Goal: Information Seeking & Learning: Learn about a topic

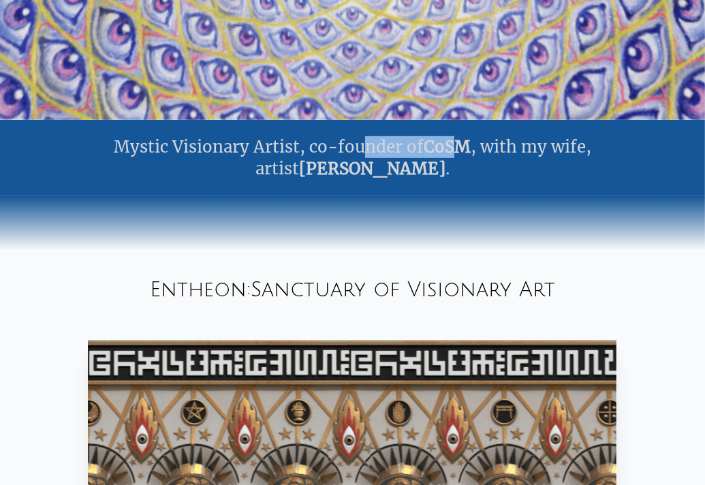
scroll to position [409, 0]
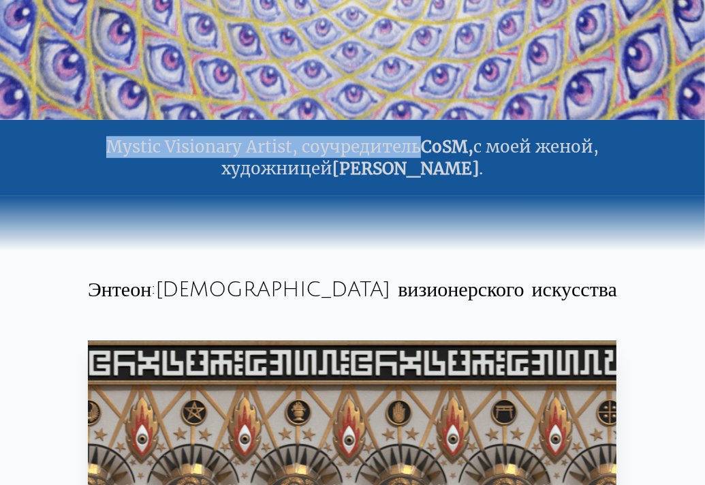
click at [78, 148] on div "Mystic Visionary Artist, соучредитель CoSM, с моей женой, художницей Эллисон Гр…" at bounding box center [352, 158] width 705 height 76
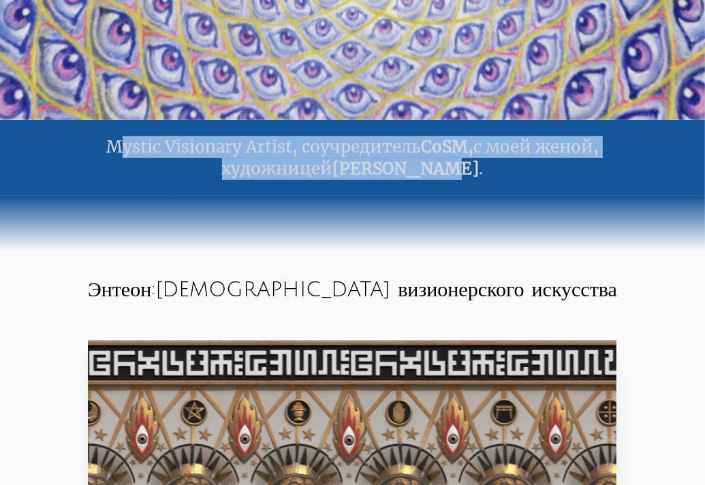
drag, startPoint x: 46, startPoint y: 147, endPoint x: 398, endPoint y: 182, distance: 353.4
click at [398, 182] on div "Mystic Visionary Artist, соучредитель CoSM, с моей женой, художницей Эллисон Гр…" at bounding box center [352, 158] width 705 height 76
click at [254, 148] on div "Mystic Visionary Artist, соучредитель CoSM, с моей женой, художницей Эллисон Гр…" at bounding box center [352, 158] width 705 height 76
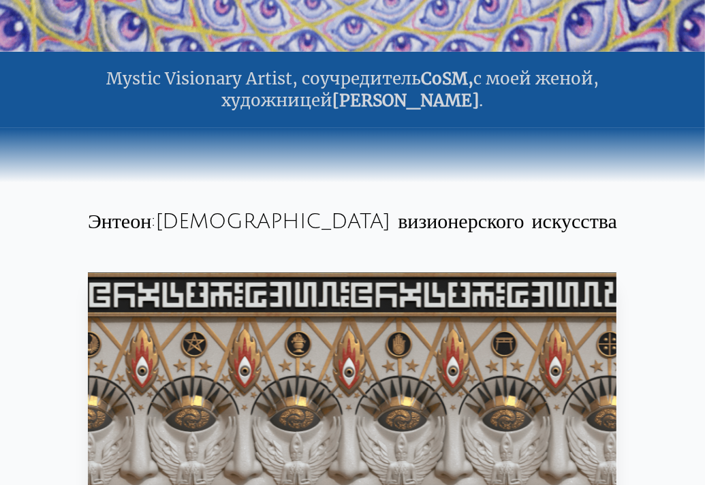
scroll to position [492, 0]
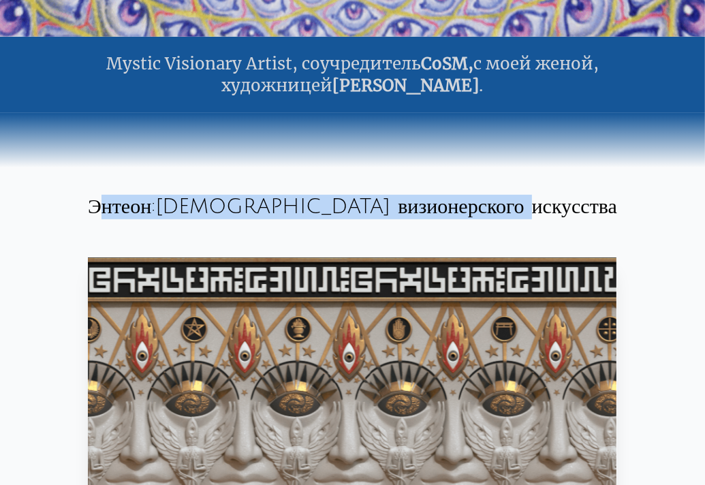
drag, startPoint x: 155, startPoint y: 207, endPoint x: 291, endPoint y: 213, distance: 135.8
click at [575, 215] on div "Энтеон: святилище визионерского искусства" at bounding box center [352, 207] width 705 height 46
click at [274, 209] on div "Энтеон: святилище визионерского искусства" at bounding box center [352, 207] width 705 height 46
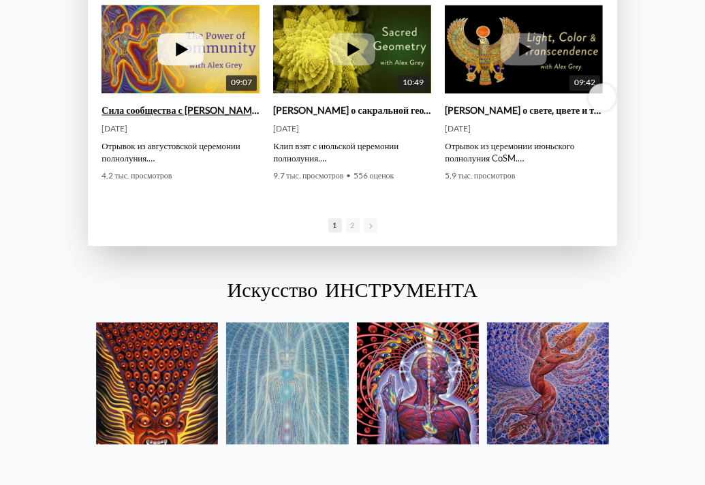
scroll to position [1924, 0]
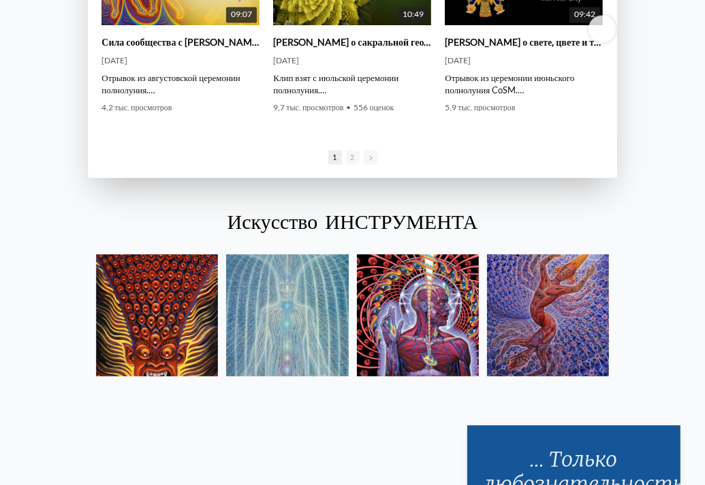
drag, startPoint x: 208, startPoint y: 223, endPoint x: 492, endPoint y: 226, distance: 284.3
click at [492, 226] on div "Искусство ИНСТРУМЕНТА" at bounding box center [352, 223] width 705 height 46
click at [145, 217] on div "Искусство ИНСТРУМЕНТА" at bounding box center [352, 223] width 705 height 46
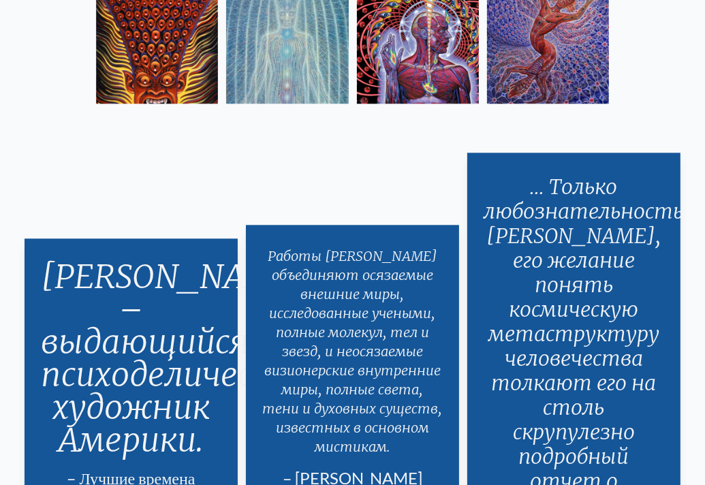
scroll to position [2060, 0]
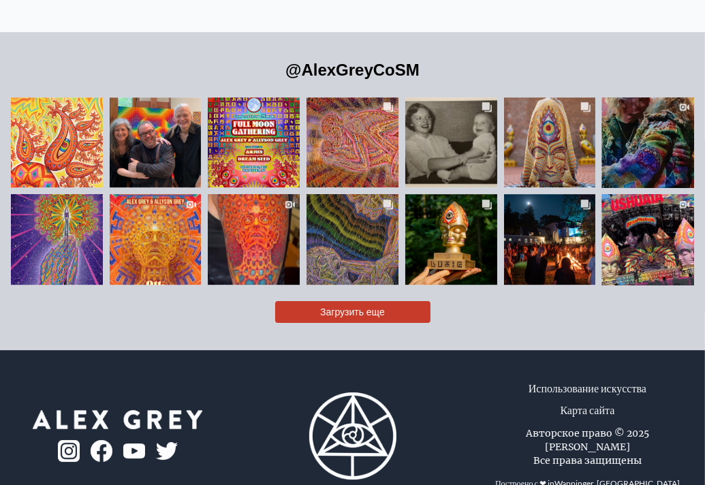
scroll to position [2532, 0]
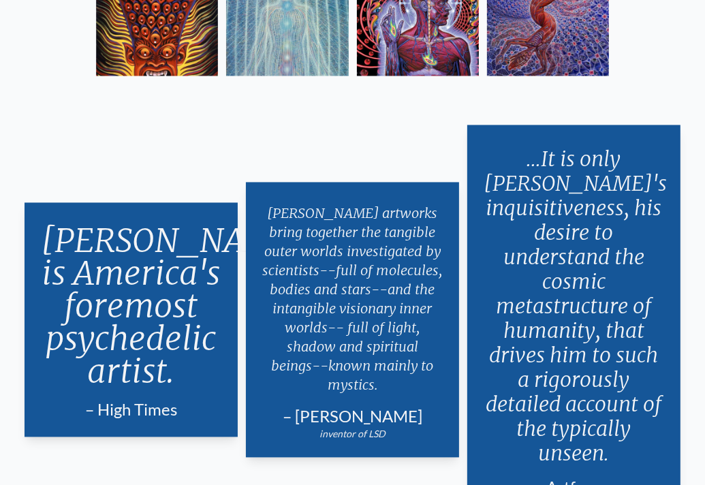
scroll to position [1500, 0]
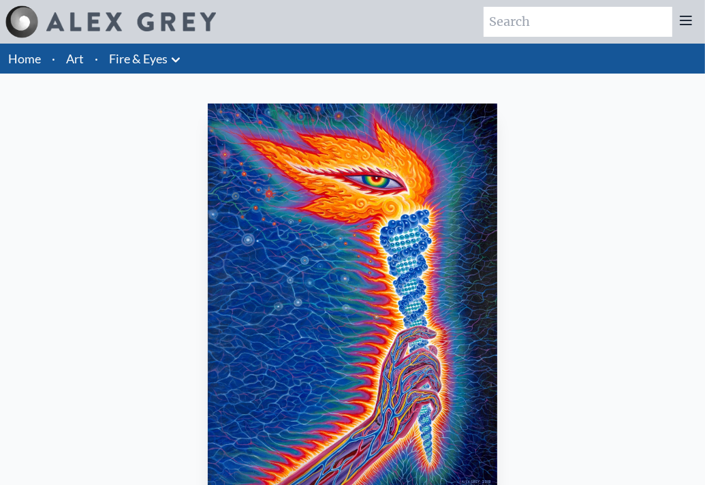
click at [336, 183] on img "4 / 31" at bounding box center [353, 298] width 290 height 389
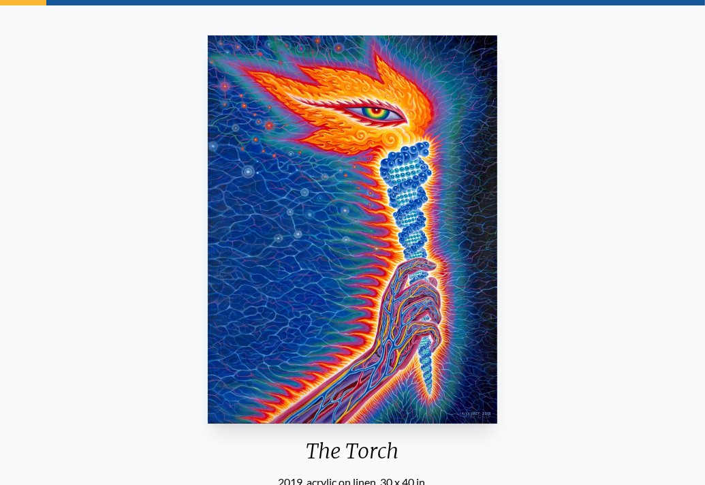
scroll to position [204, 0]
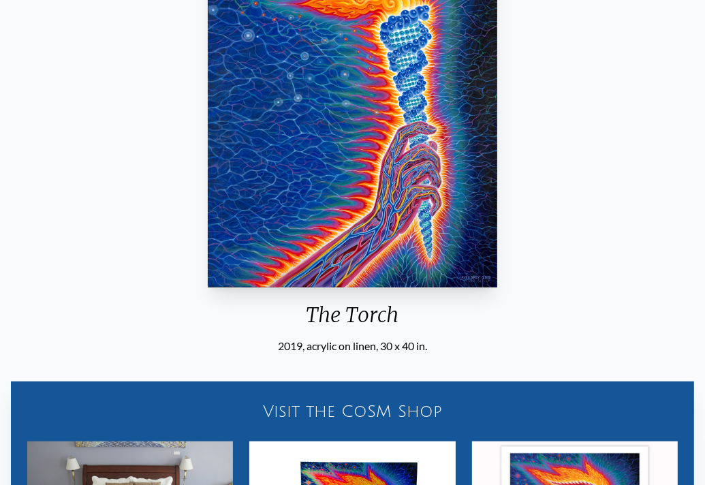
click at [423, 314] on div "The Torch" at bounding box center [352, 320] width 301 height 35
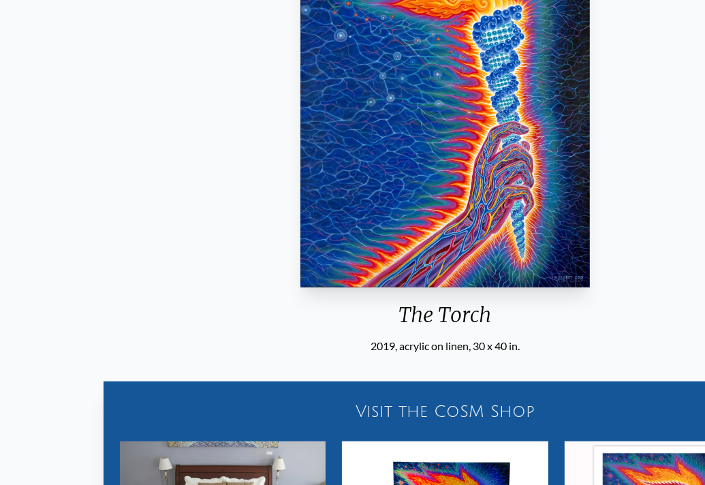
click at [301, 314] on div "The Torch" at bounding box center [445, 320] width 301 height 35
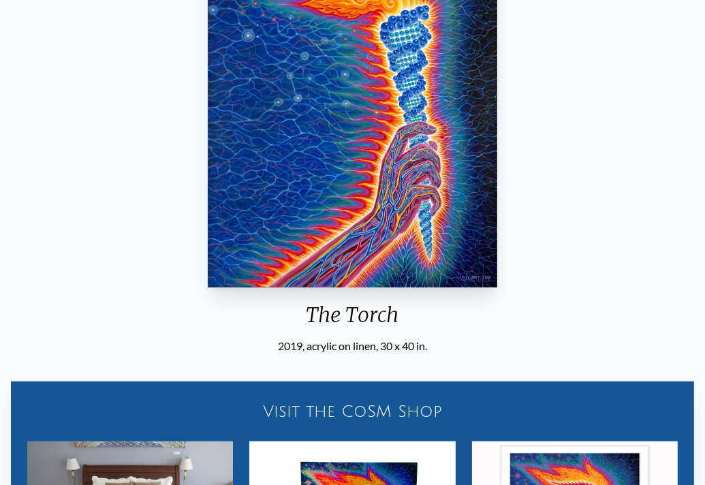
click at [378, 314] on div "The Torch" at bounding box center [352, 320] width 301 height 35
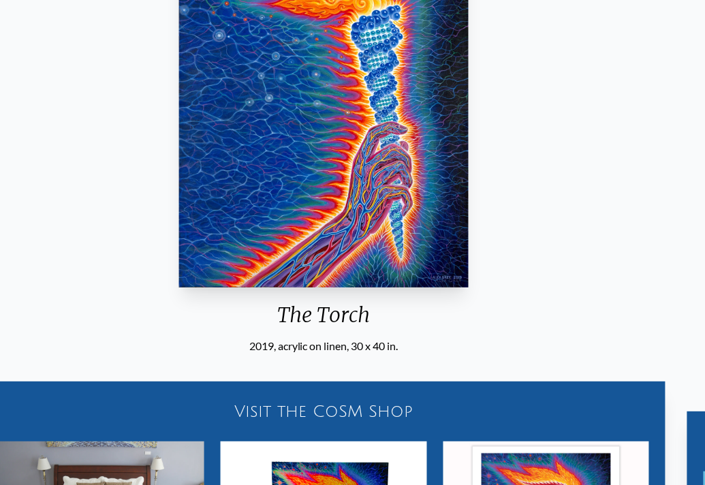
click at [351, 314] on div "The Torch" at bounding box center [323, 320] width 301 height 35
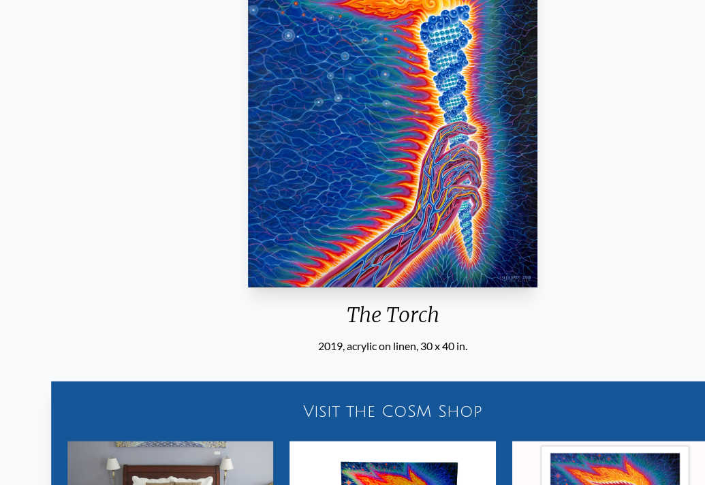
click at [345, 316] on div "The Torch" at bounding box center [393, 320] width 301 height 35
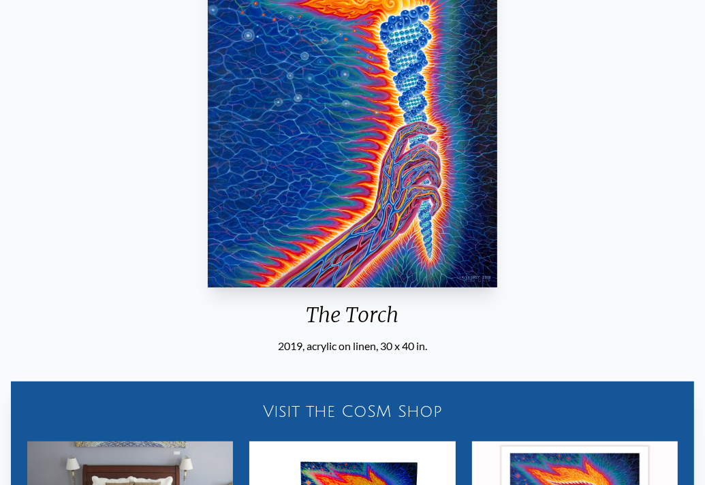
scroll to position [273, 0]
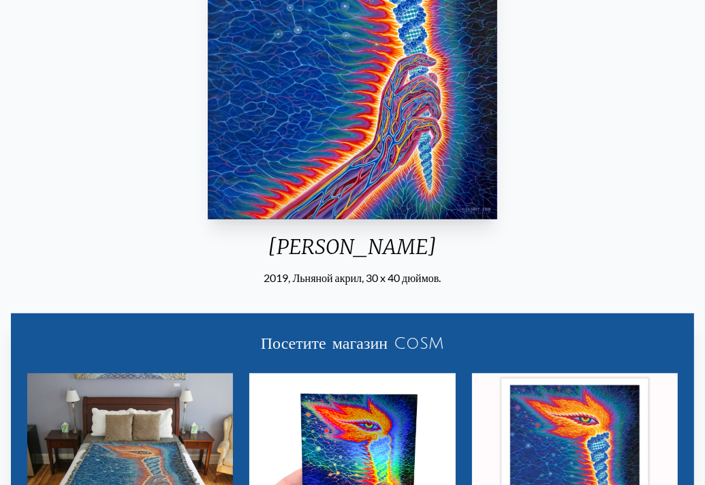
click at [340, 254] on div "Факел" at bounding box center [352, 251] width 301 height 35
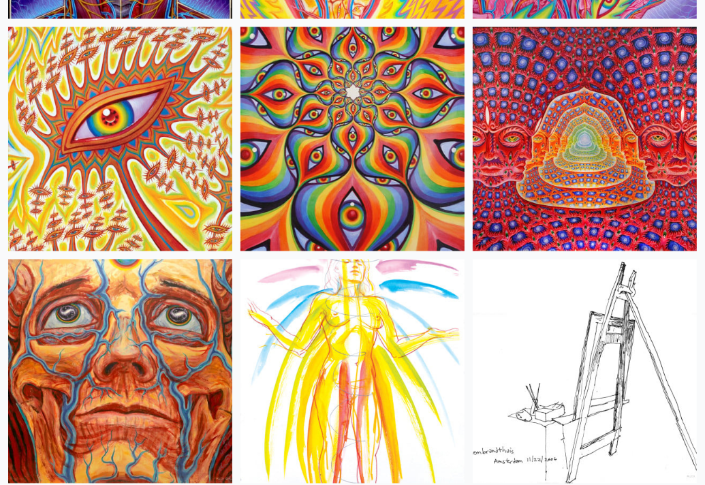
scroll to position [8725, 0]
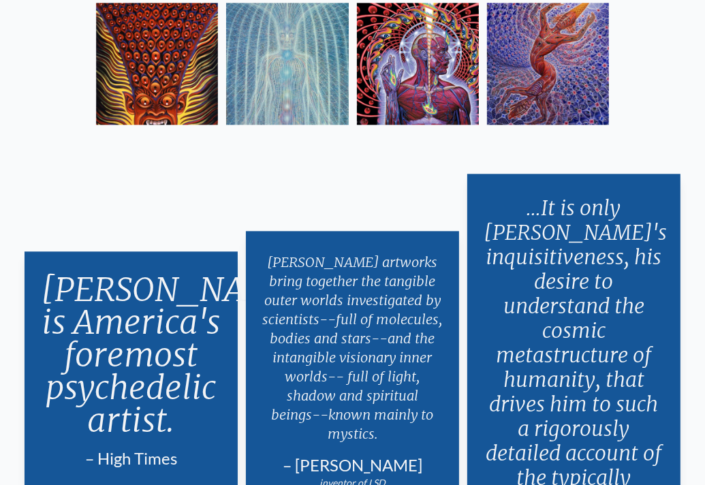
scroll to position [2107, 0]
